Goal: Navigation & Orientation: Find specific page/section

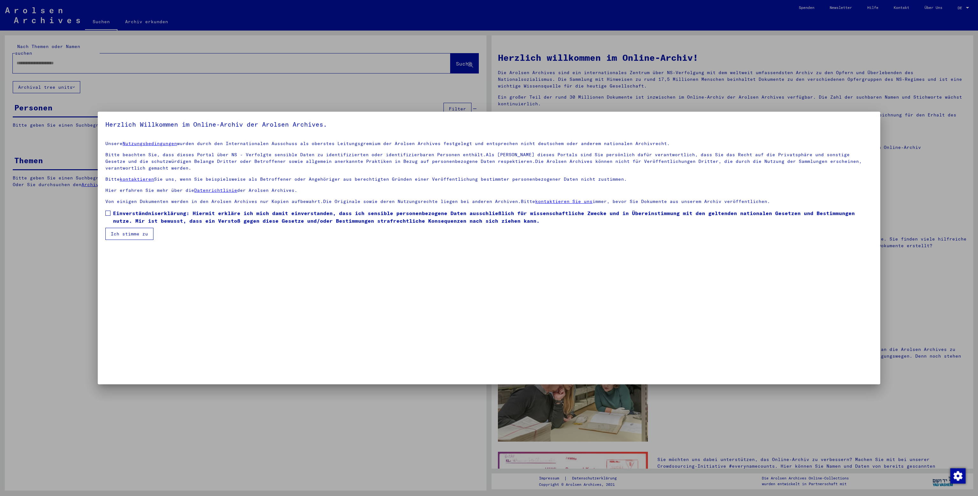
click at [972, 6] on div at bounding box center [489, 248] width 978 height 496
click at [968, 7] on div at bounding box center [489, 248] width 978 height 496
click at [149, 233] on button "Ich stimme zu" at bounding box center [129, 234] width 48 height 12
click at [108, 210] on label "Please check this box if you want to proceed. Einverständniserklärung: Hiermit …" at bounding box center [488, 217] width 767 height 15
click at [115, 233] on button "Ich stimme zu" at bounding box center [129, 234] width 48 height 12
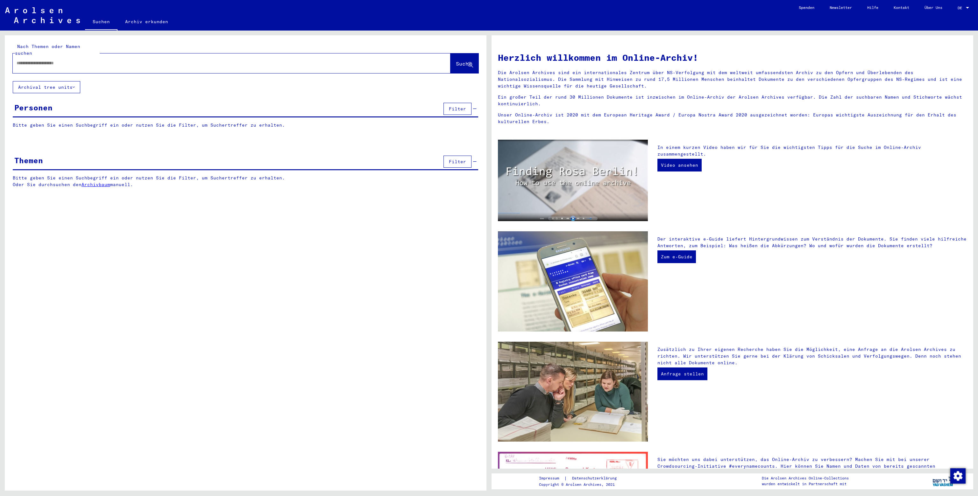
click at [967, 8] on div at bounding box center [967, 8] width 3 height 2
click at [953, 11] on span "English" at bounding box center [952, 11] width 16 height 5
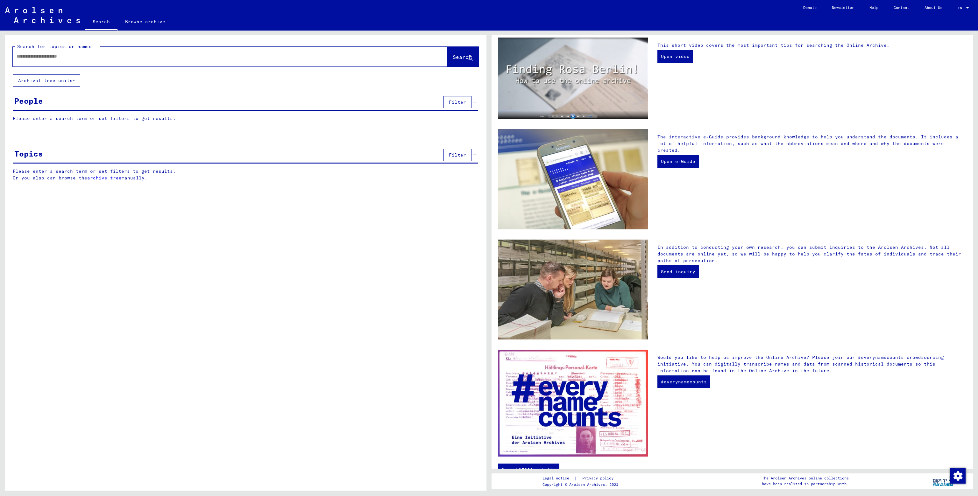
scroll to position [112, 0]
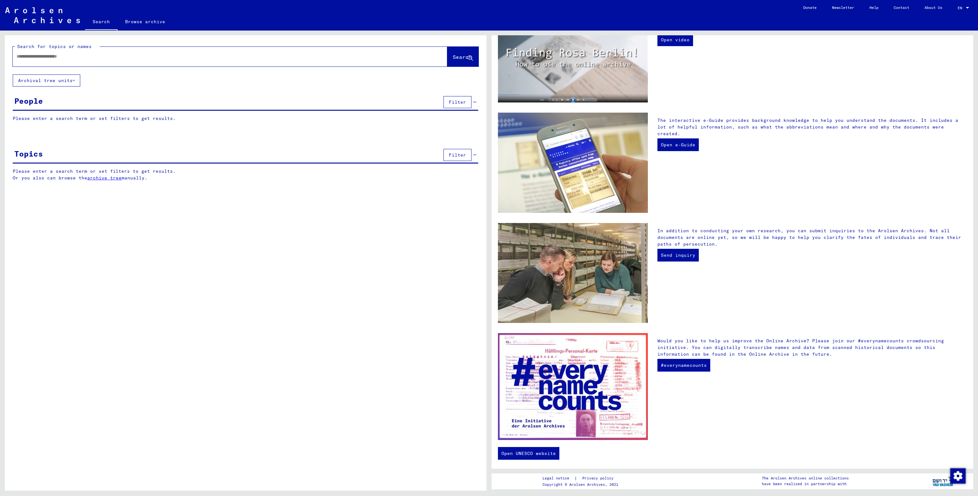
click at [37, 18] on img at bounding box center [42, 15] width 75 height 16
